Goal: Task Accomplishment & Management: Complete application form

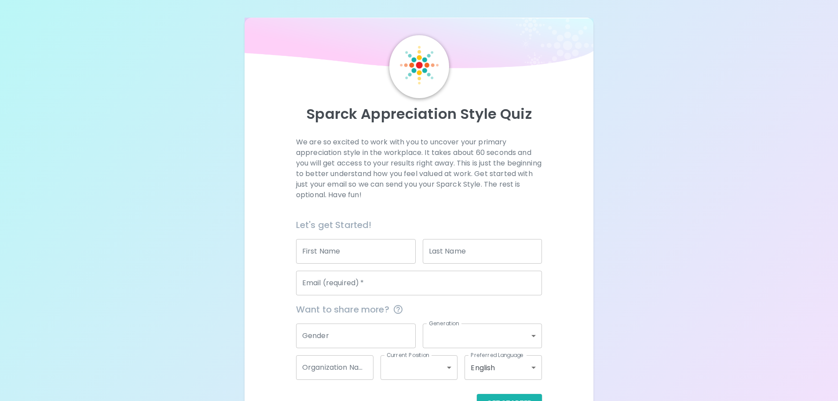
click at [348, 254] on input "First Name" at bounding box center [356, 251] width 120 height 25
type input "[PERSON_NAME]"
type input "Harisis"
type input "[EMAIL_ADDRESS][DOMAIN_NAME]"
type input "Lollypop Farm"
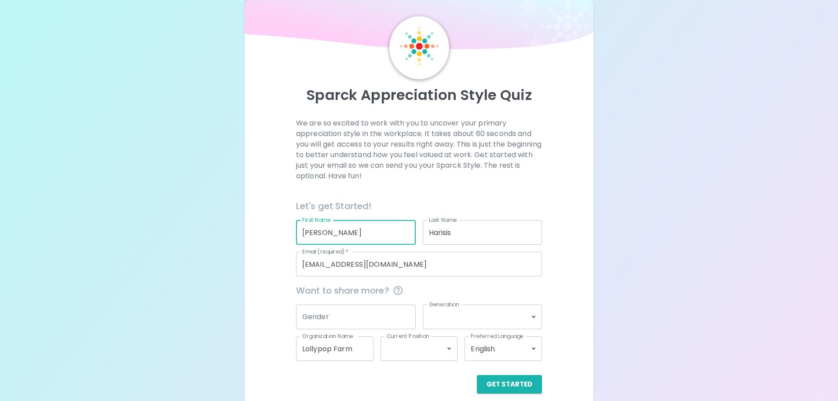
scroll to position [29, 0]
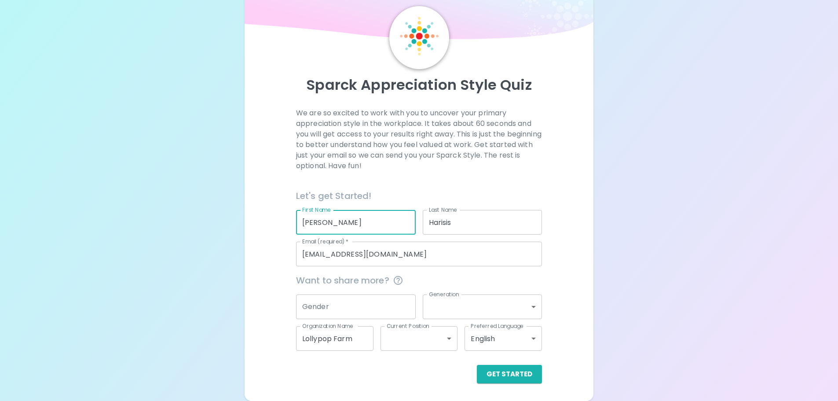
click at [384, 313] on input "Gender" at bounding box center [356, 306] width 120 height 25
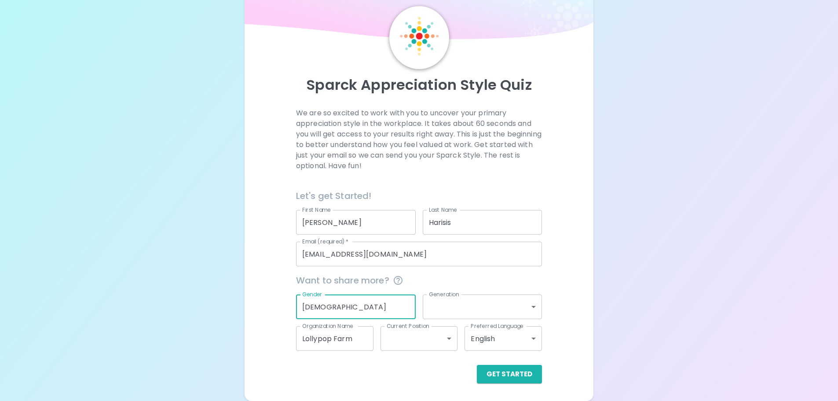
type input "[DEMOGRAPHIC_DATA]"
click at [531, 309] on body "Sparck Appreciation Style Quiz We are so excited to work with you to uncover yo…" at bounding box center [419, 186] width 838 height 430
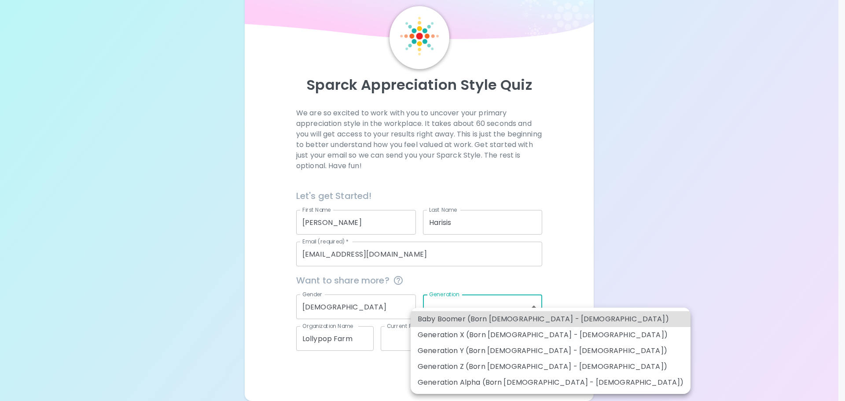
click at [527, 335] on li "Generation X (Born [DEMOGRAPHIC_DATA] - [DEMOGRAPHIC_DATA])" at bounding box center [550, 335] width 280 height 16
type input "generation_x"
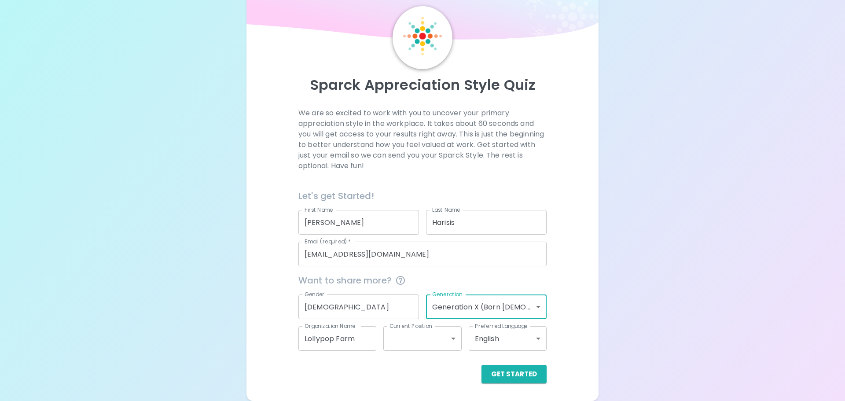
click at [423, 339] on body "Sparck Appreciation Style Quiz We are so excited to work with you to uncover yo…" at bounding box center [422, 186] width 845 height 430
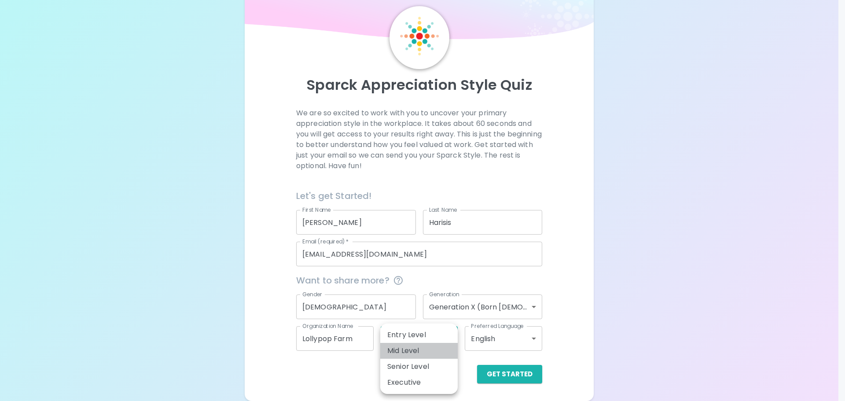
click at [408, 348] on li "Mid Level" at bounding box center [418, 351] width 77 height 16
type input "mid_level"
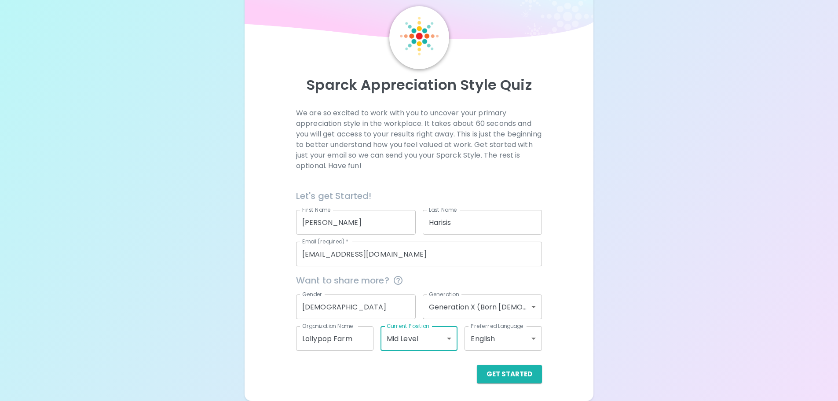
click at [525, 342] on body "Sparck Appreciation Style Quiz We are so excited to work with you to uncover yo…" at bounding box center [419, 186] width 838 height 430
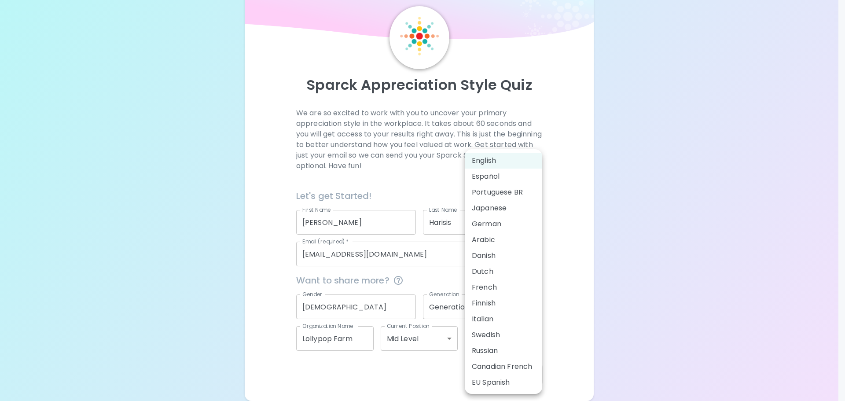
click at [499, 162] on li "English" at bounding box center [503, 161] width 77 height 16
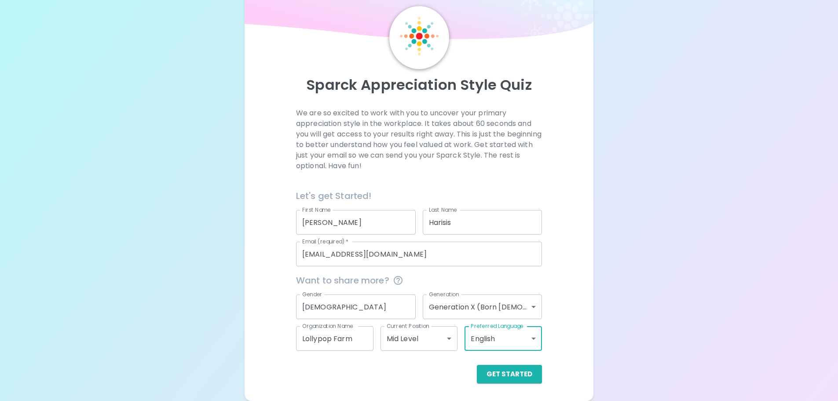
click at [510, 373] on button "Get Started" at bounding box center [509, 374] width 65 height 18
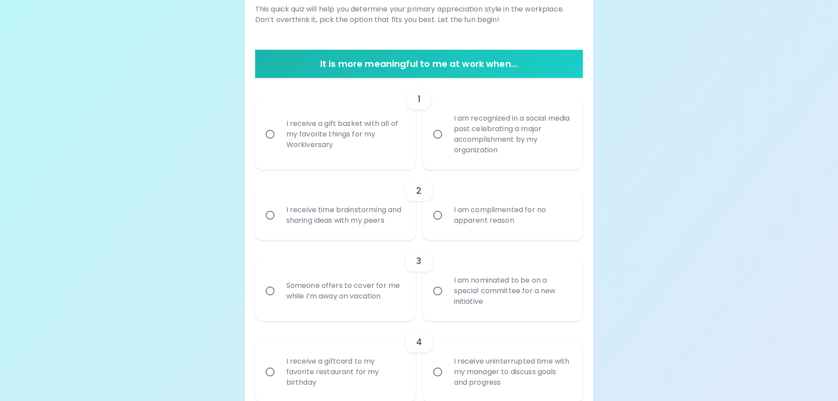
scroll to position [161, 0]
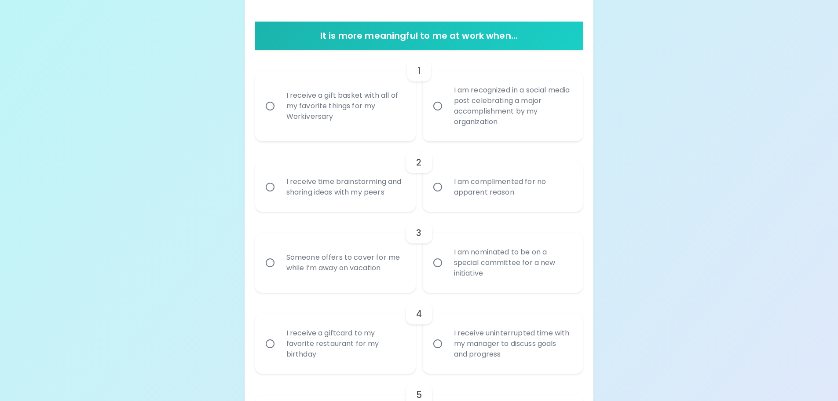
click at [267, 186] on input "I receive time brainstorming and sharing ideas with my peers" at bounding box center [270, 187] width 18 height 18
radio input "true"
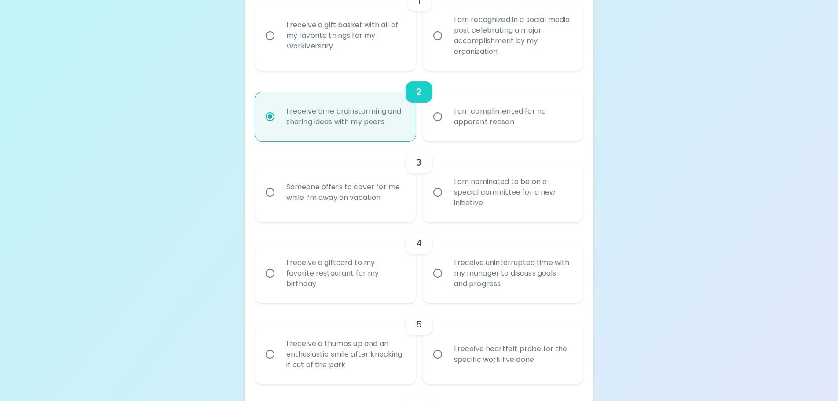
scroll to position [275, 0]
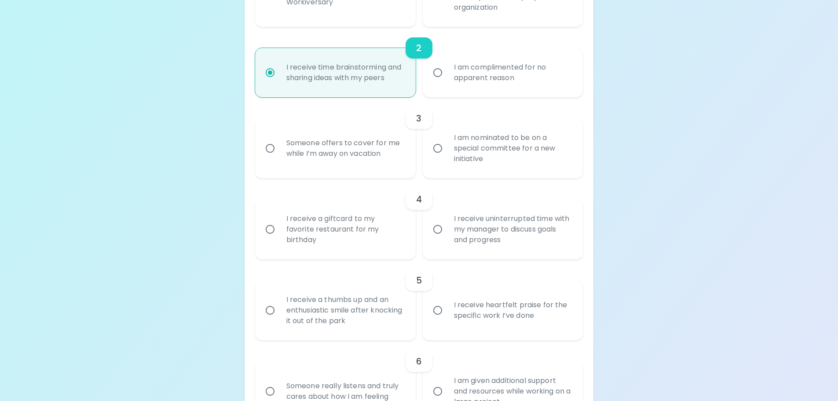
click at [439, 228] on input "I receive uninterrupted time with my manager to discuss goals and progress" at bounding box center [437, 229] width 18 height 18
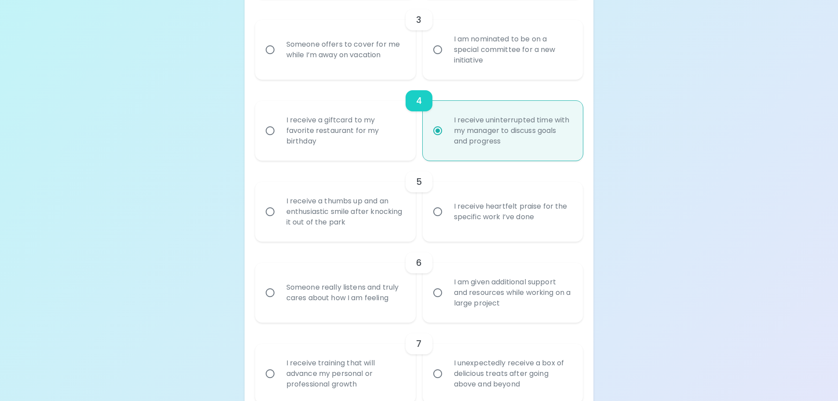
scroll to position [390, 0]
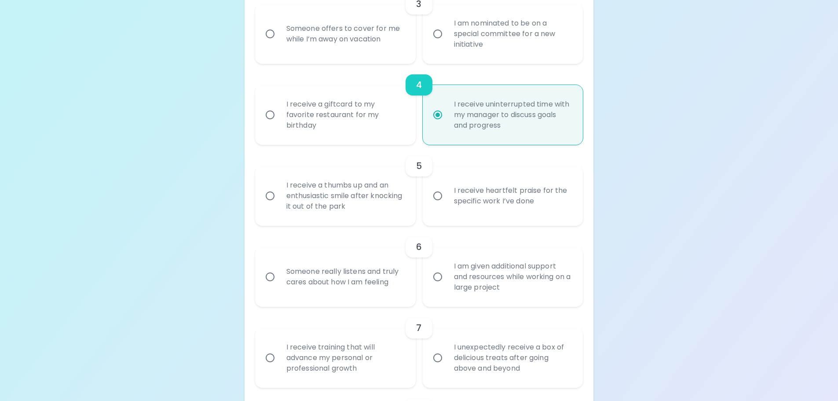
radio input "true"
click at [274, 111] on input "I receive a giftcard to my favorite restaurant for my birthday" at bounding box center [270, 115] width 18 height 18
radio input "true"
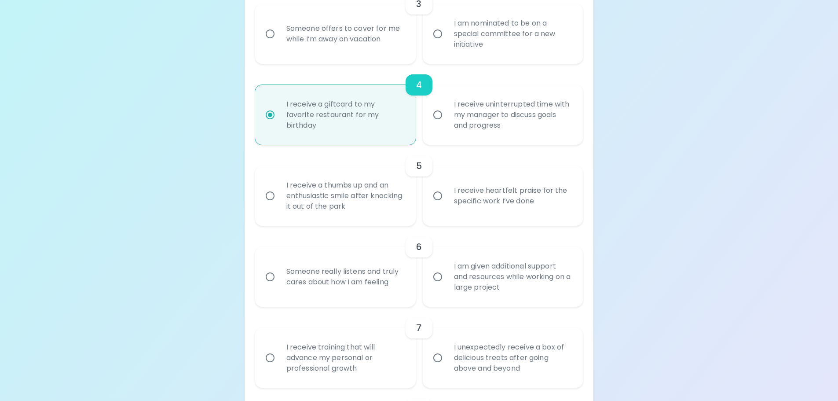
radio input "true"
click at [439, 114] on input "I receive uninterrupted time with my manager to discuss goals and progress" at bounding box center [437, 115] width 18 height 18
radio input "true"
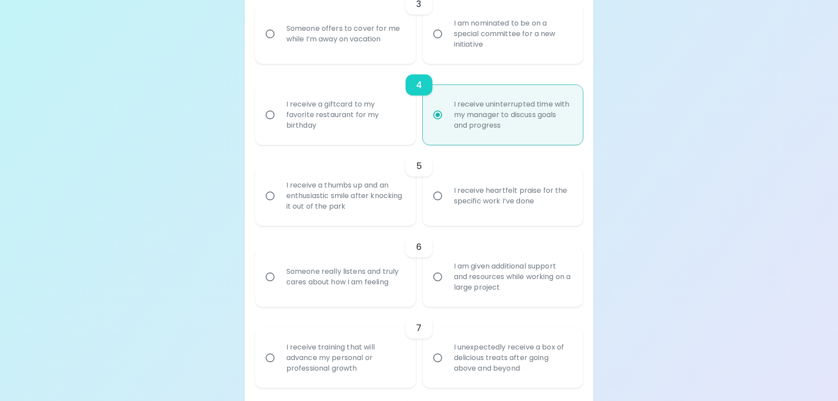
radio input "true"
click at [438, 194] on input "I receive heartfelt praise for the specific work I’ve done" at bounding box center [437, 196] width 18 height 18
radio input "false"
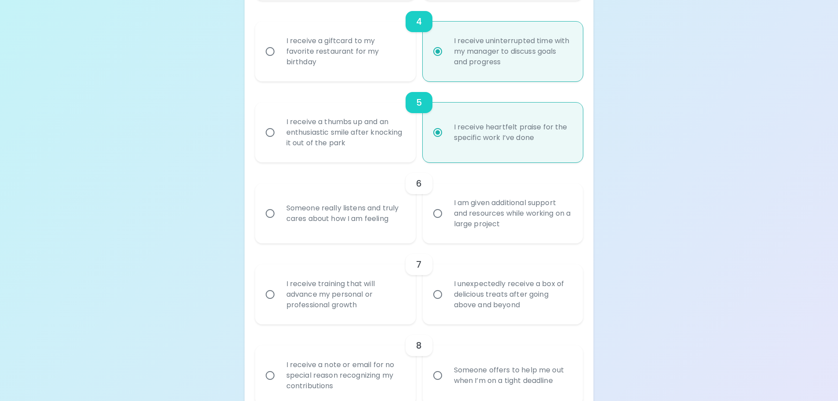
scroll to position [460, 0]
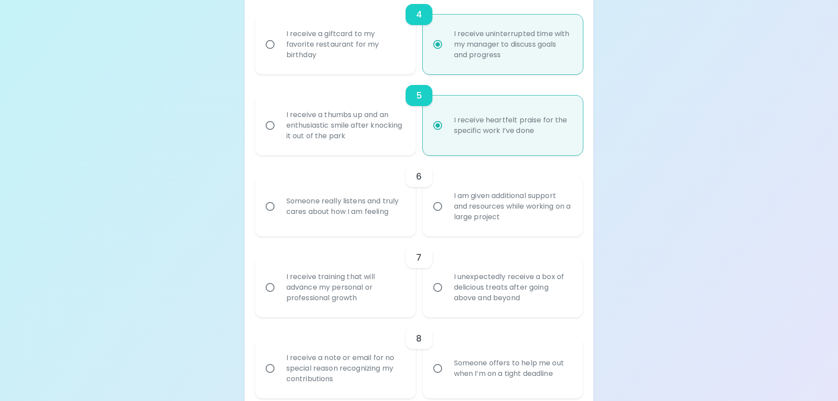
radio input "true"
click at [269, 206] on input "Someone really listens and truly cares about how I am feeling" at bounding box center [270, 206] width 18 height 18
radio input "false"
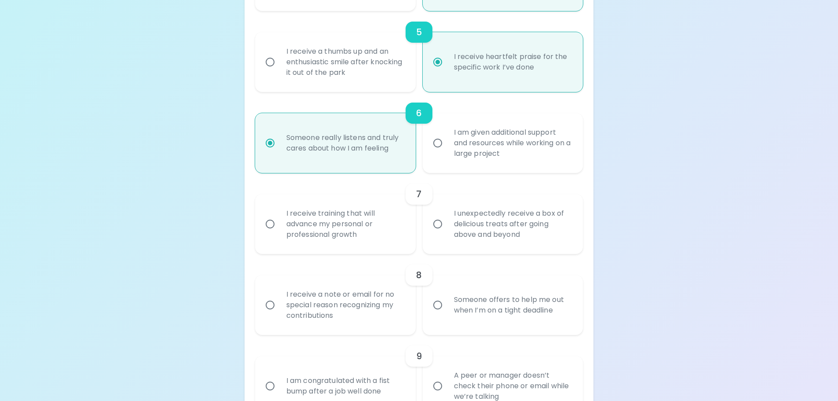
scroll to position [531, 0]
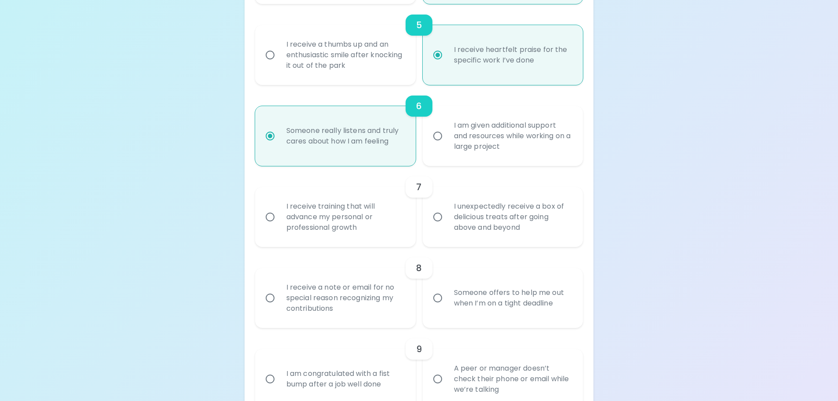
radio input "true"
click at [272, 216] on input "I receive training that will advance my personal or professional growth" at bounding box center [270, 217] width 18 height 18
radio input "false"
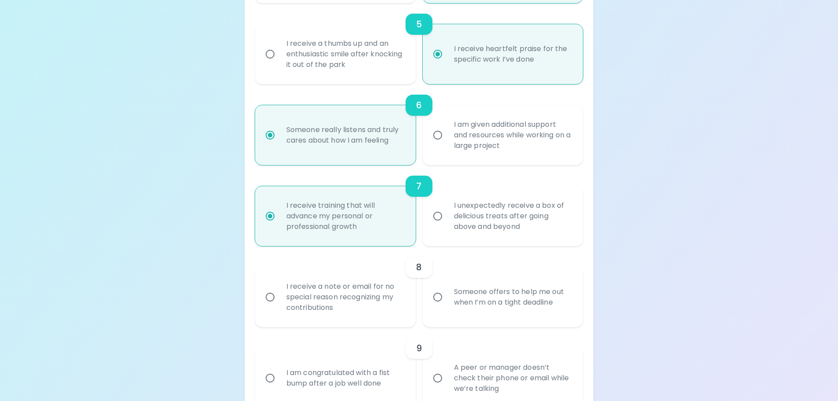
scroll to position [513, 0]
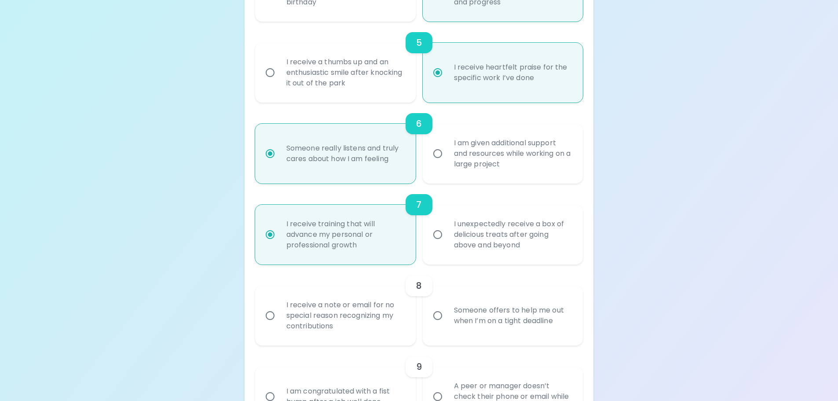
radio input "true"
